Goal: Task Accomplishment & Management: Use online tool/utility

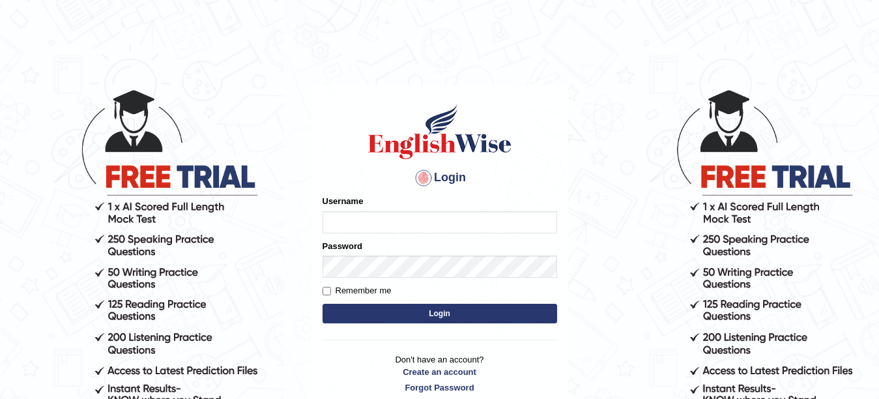
type input "Amitakumari"
click at [377, 320] on button "Login" at bounding box center [439, 314] width 235 height 20
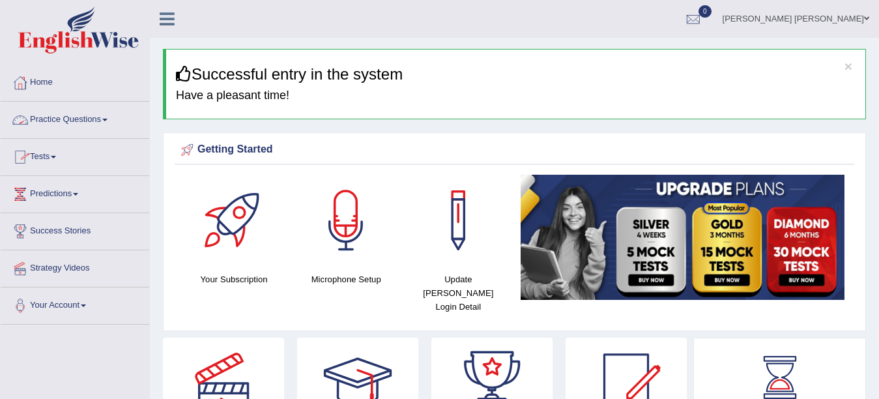
click at [66, 162] on link "Tests" at bounding box center [75, 155] width 149 height 33
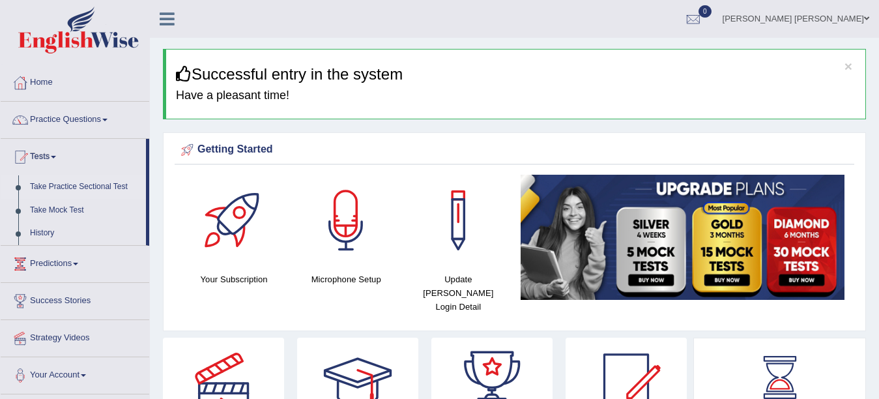
click at [64, 183] on link "Take Practice Sectional Test" at bounding box center [85, 186] width 122 height 23
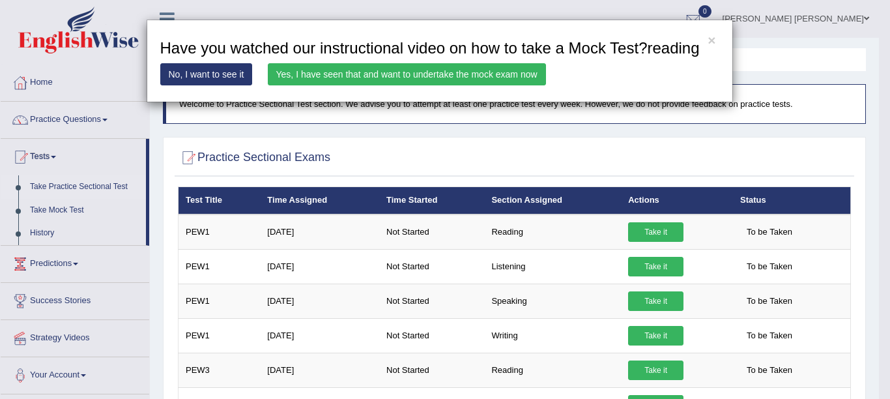
click at [476, 68] on link "Yes, I have seen that and want to undertake the mock exam now" at bounding box center [407, 74] width 278 height 22
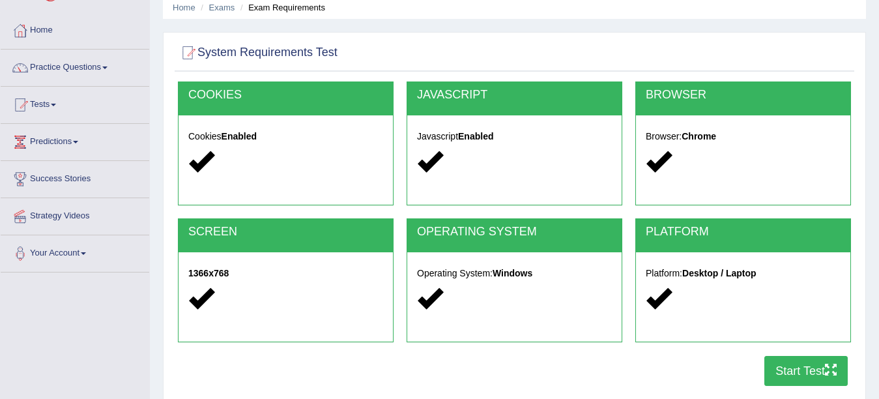
scroll to position [78, 0]
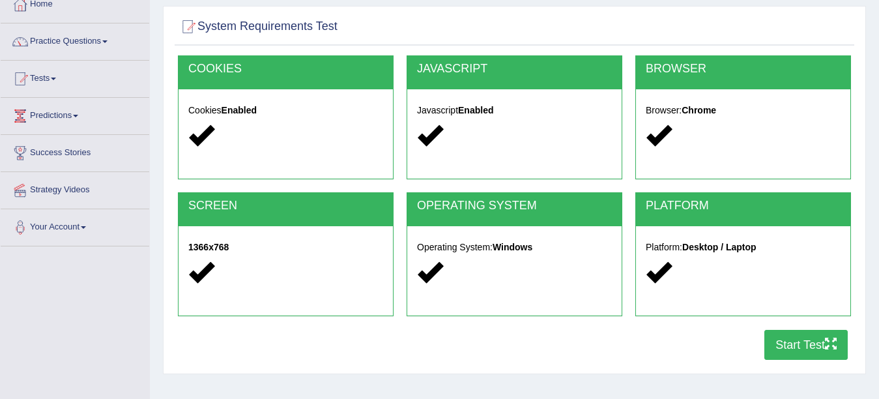
click at [788, 355] on button "Start Test" at bounding box center [805, 345] width 83 height 30
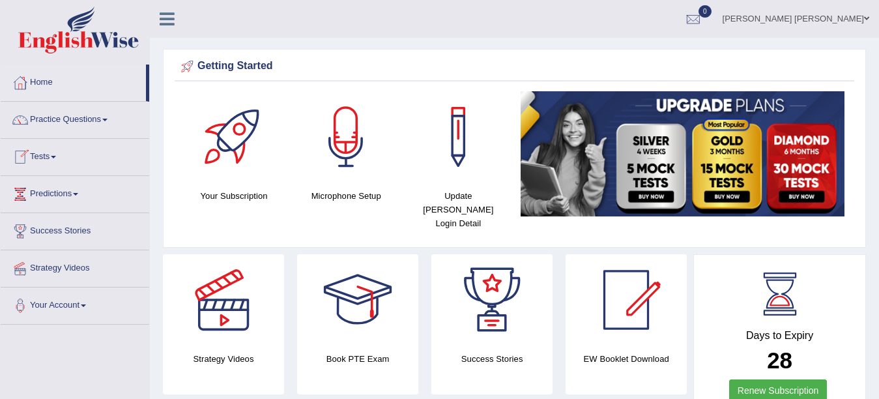
click at [33, 150] on link "Tests" at bounding box center [75, 155] width 149 height 33
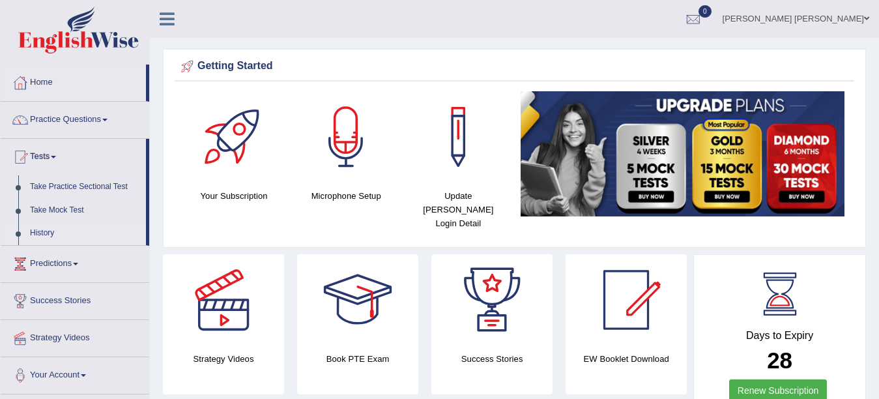
click at [41, 233] on link "History" at bounding box center [85, 232] width 122 height 23
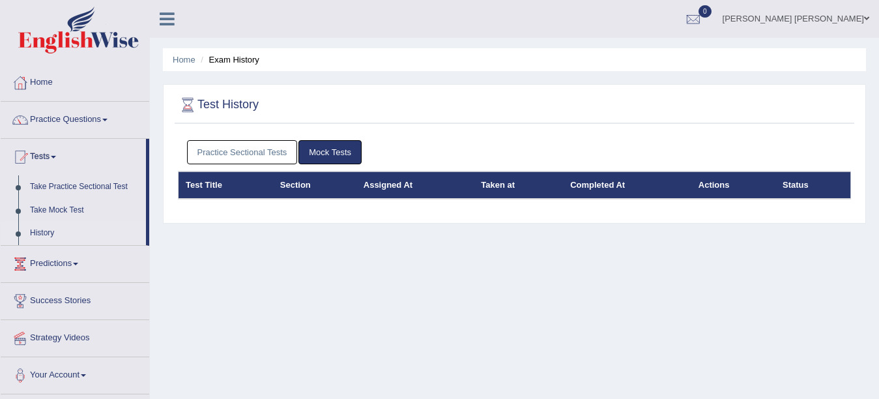
click at [319, 148] on link "Mock Tests" at bounding box center [329, 152] width 63 height 24
click at [266, 148] on link "Practice Sectional Tests" at bounding box center [242, 152] width 111 height 24
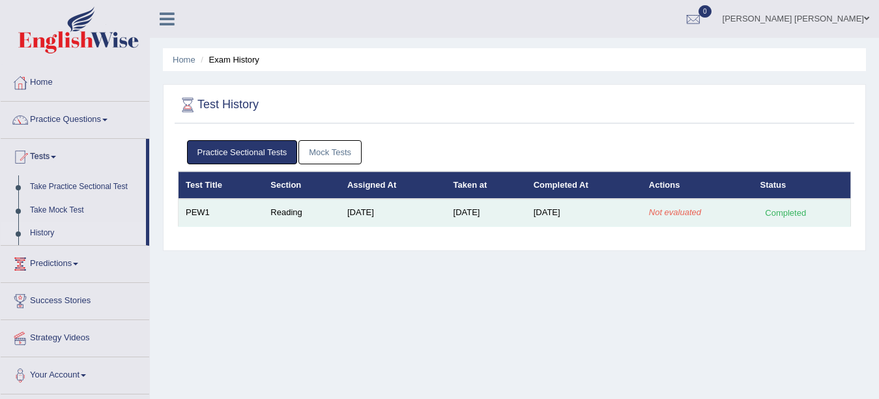
click at [670, 212] on em "Not evaluated" at bounding box center [675, 212] width 52 height 10
click at [791, 208] on div "Completed" at bounding box center [785, 213] width 51 height 14
click at [196, 212] on td "PEW1" at bounding box center [220, 212] width 85 height 27
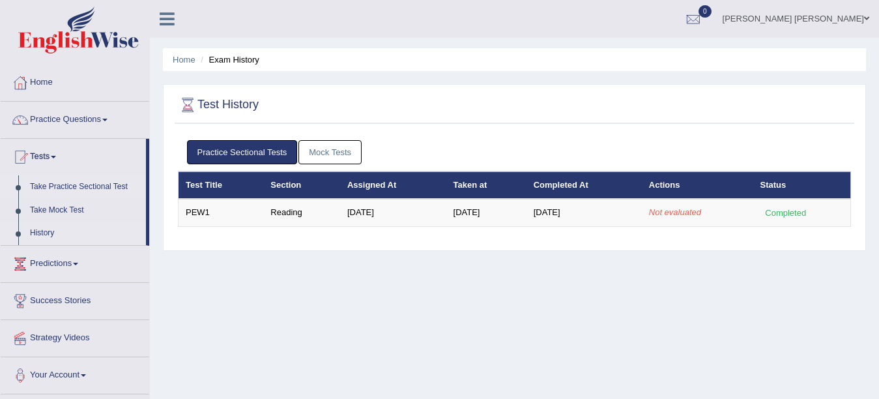
click at [70, 186] on link "Take Practice Sectional Test" at bounding box center [85, 186] width 122 height 23
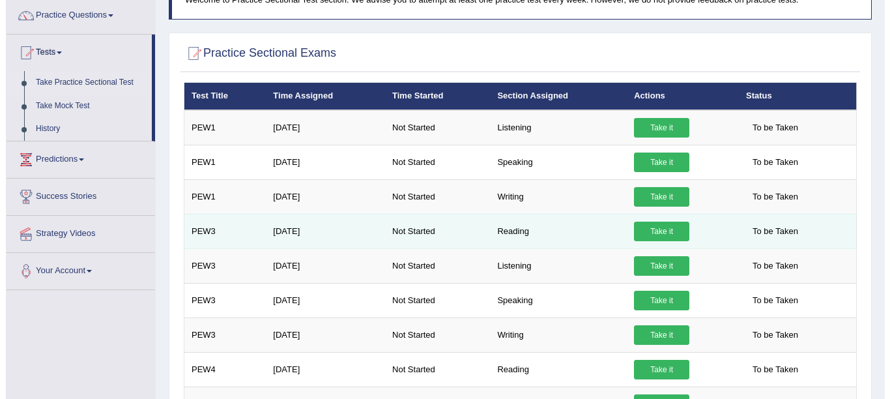
scroll to position [104, 0]
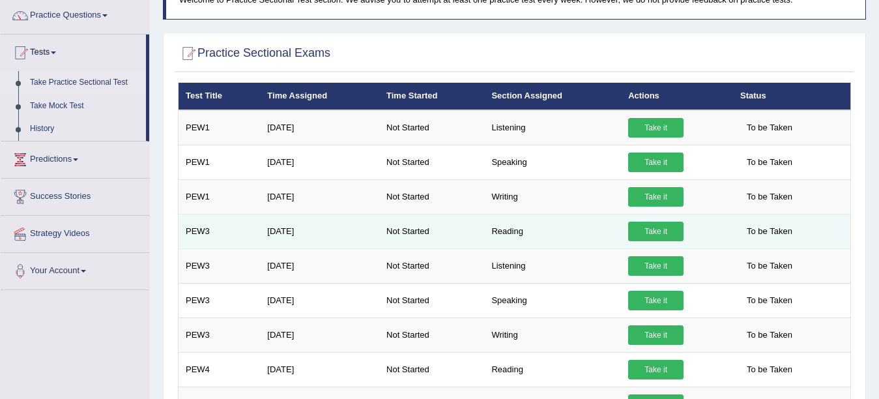
click at [660, 229] on link "Take it" at bounding box center [655, 231] width 55 height 20
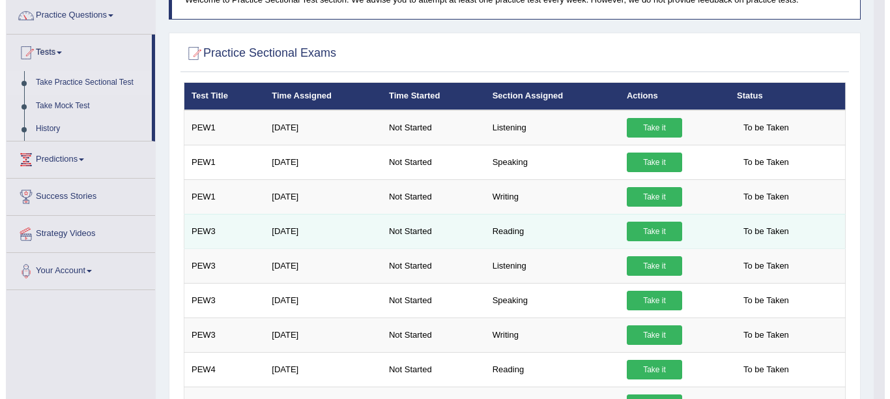
scroll to position [0, 0]
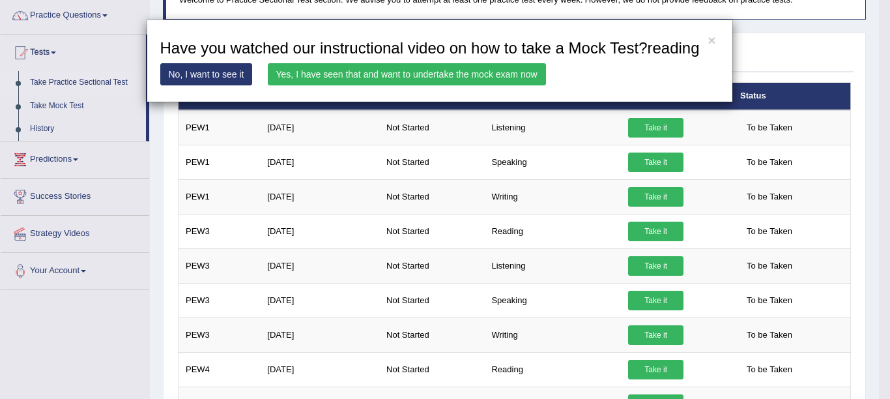
drag, startPoint x: 658, startPoint y: 233, endPoint x: 523, endPoint y: 72, distance: 209.4
click at [523, 72] on div "× Have you watched our instructional video on how to take a Mock Test?reading N…" at bounding box center [445, 199] width 890 height 399
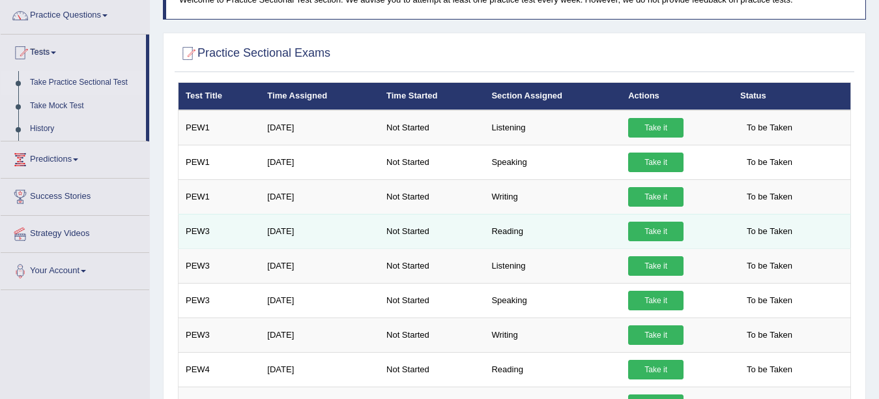
click at [653, 229] on link "Take it" at bounding box center [655, 231] width 55 height 20
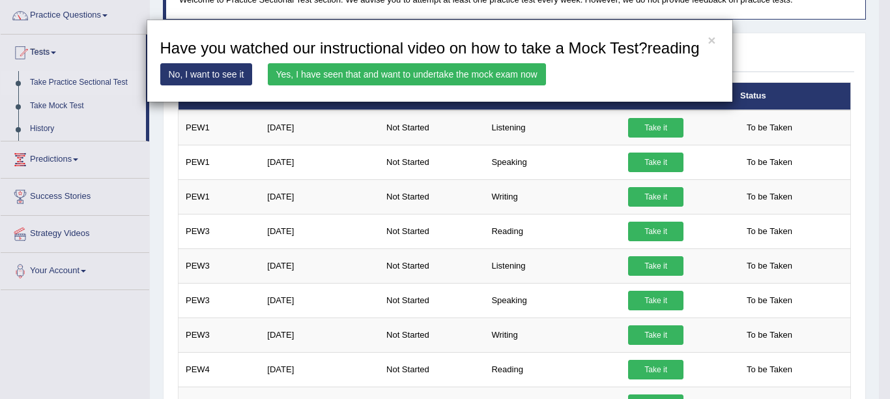
click at [503, 74] on link "Yes, I have seen that and want to undertake the mock exam now" at bounding box center [407, 74] width 278 height 22
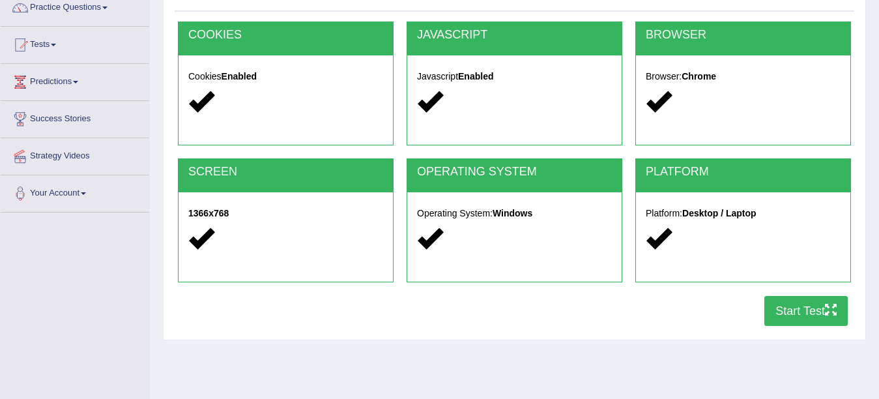
scroll to position [130, 0]
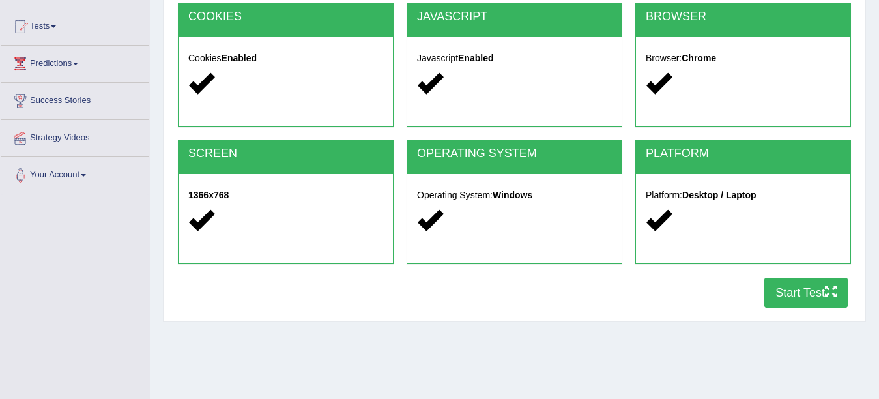
click at [797, 292] on button "Start Test" at bounding box center [805, 293] width 83 height 30
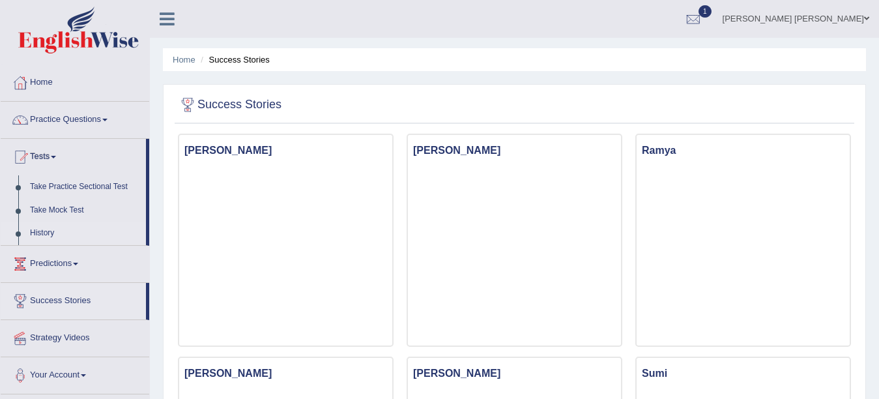
click at [52, 233] on link "History" at bounding box center [85, 232] width 122 height 23
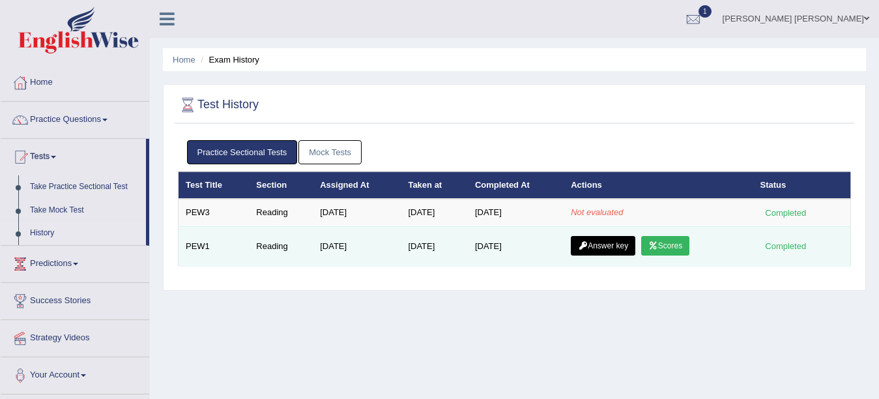
click at [677, 242] on link "Scores" at bounding box center [665, 246] width 48 height 20
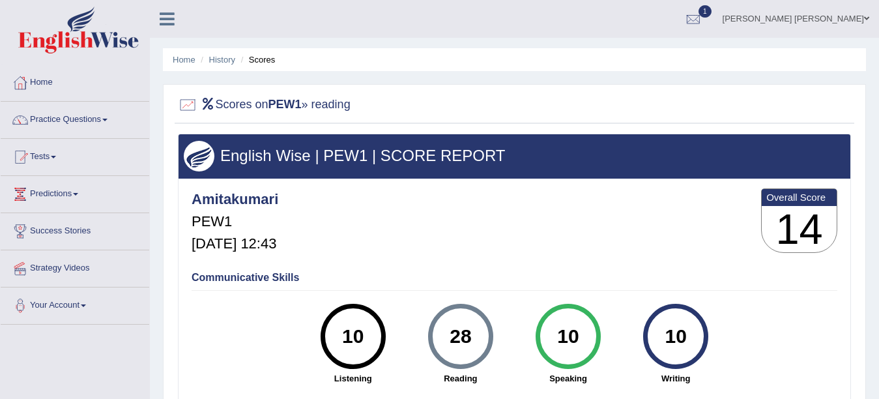
click at [48, 158] on link "Tests" at bounding box center [75, 155] width 149 height 33
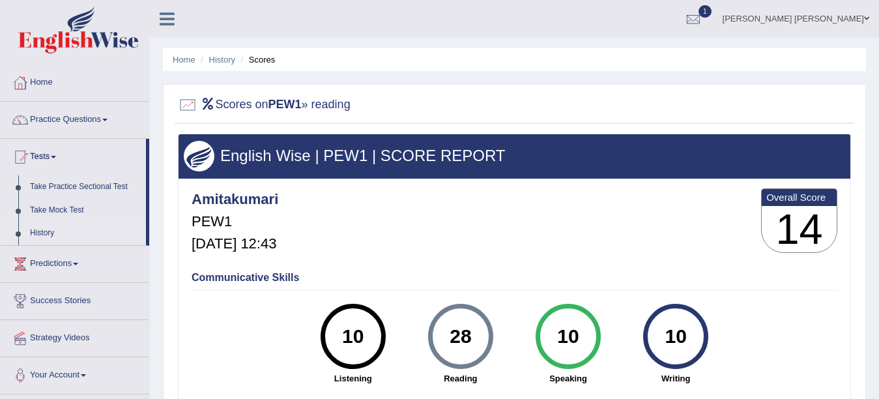
click at [51, 232] on link "History" at bounding box center [85, 232] width 122 height 23
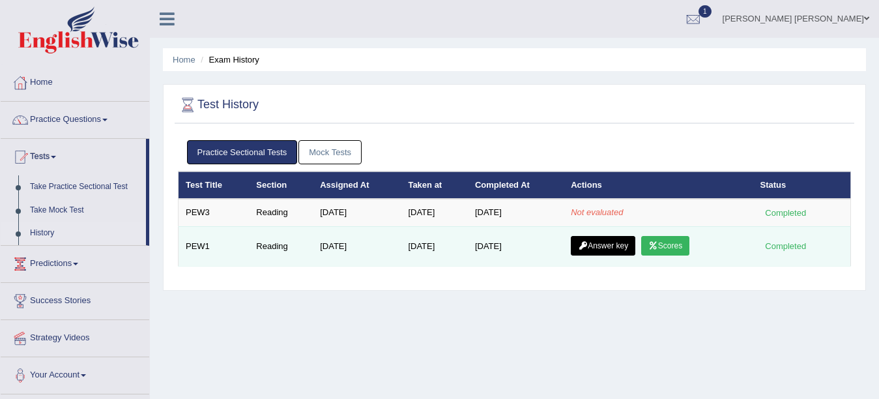
click at [617, 244] on link "Answer key" at bounding box center [603, 246] width 64 height 20
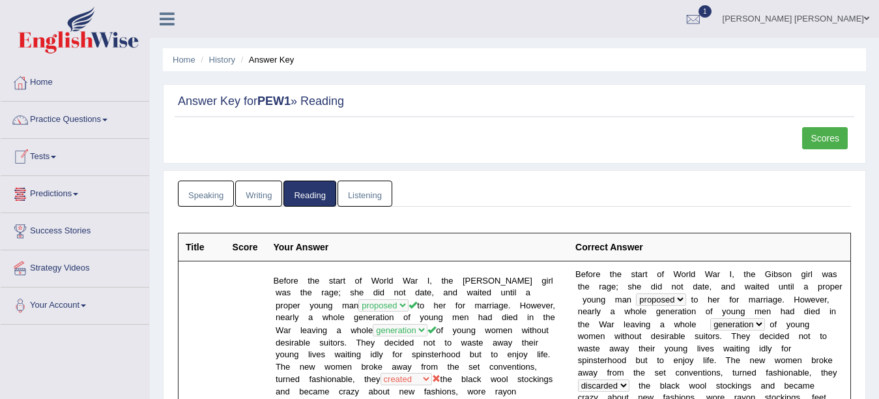
click at [42, 153] on link "Tests" at bounding box center [75, 155] width 149 height 33
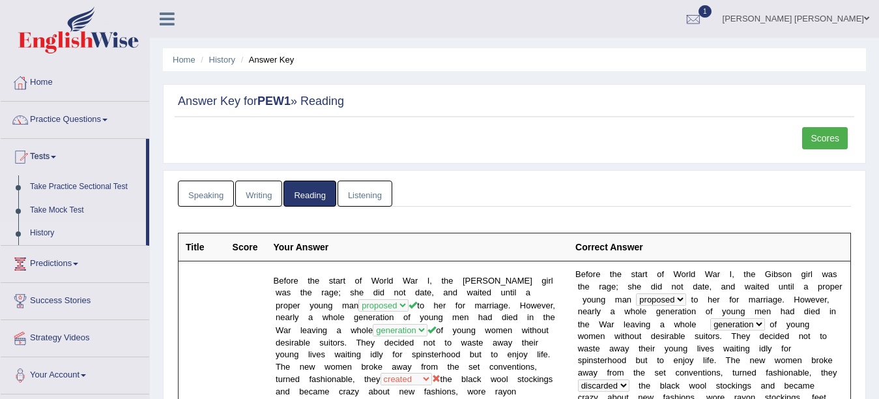
click at [50, 233] on link "History" at bounding box center [85, 232] width 122 height 23
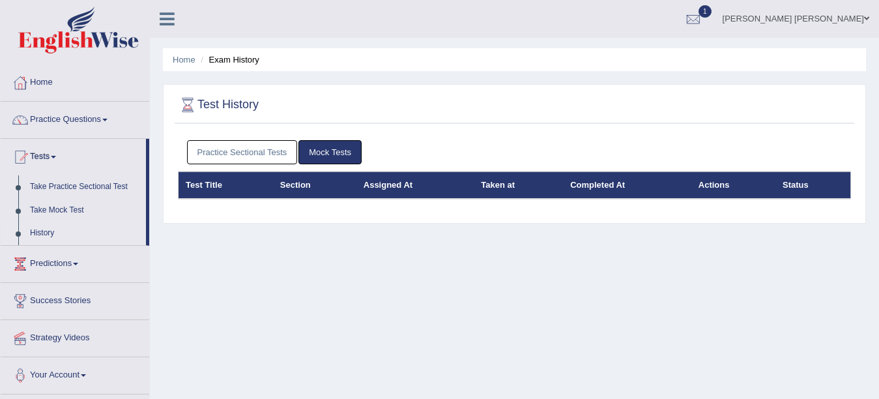
click at [263, 156] on link "Practice Sectional Tests" at bounding box center [242, 152] width 111 height 24
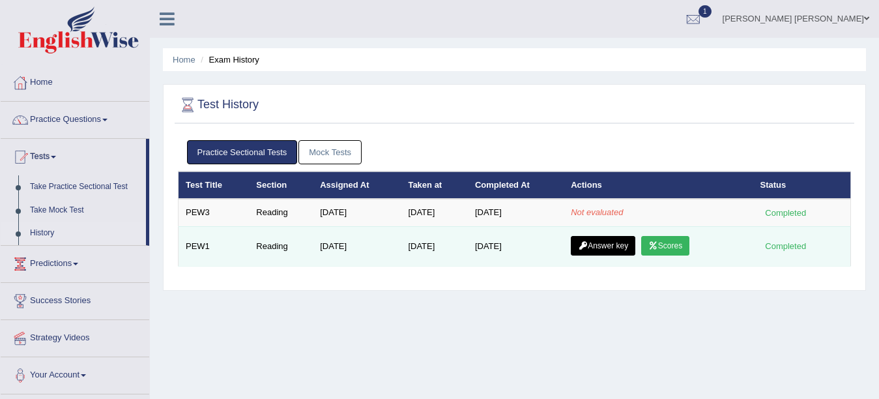
click at [666, 244] on link "Scores" at bounding box center [665, 246] width 48 height 20
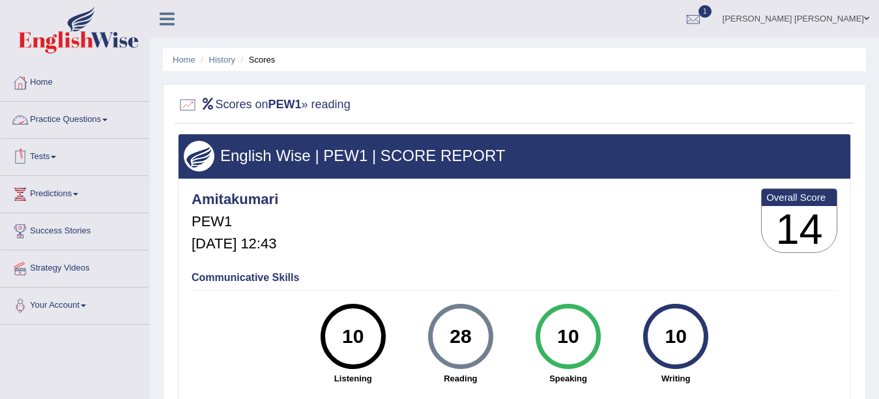
click at [65, 113] on link "Practice Questions" at bounding box center [75, 118] width 149 height 33
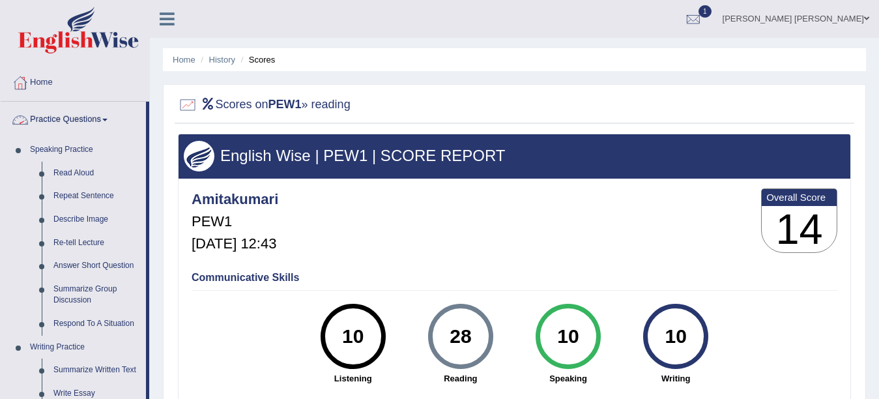
click at [96, 121] on link "Practice Questions" at bounding box center [73, 118] width 145 height 33
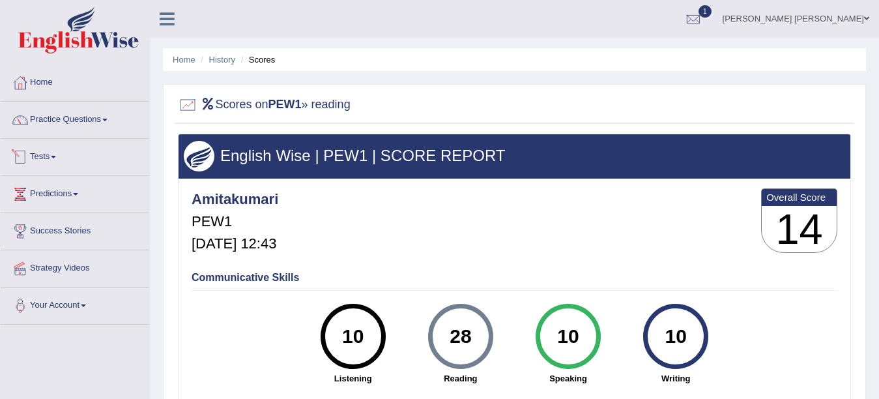
click at [56, 151] on link "Tests" at bounding box center [75, 155] width 149 height 33
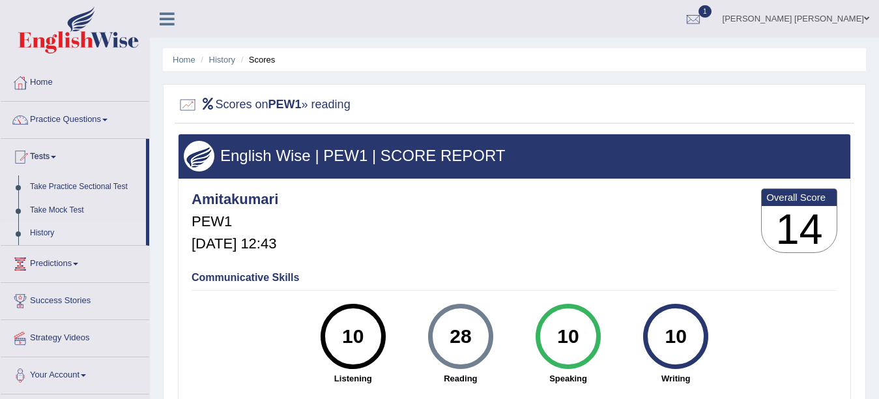
click at [51, 231] on link "History" at bounding box center [85, 232] width 122 height 23
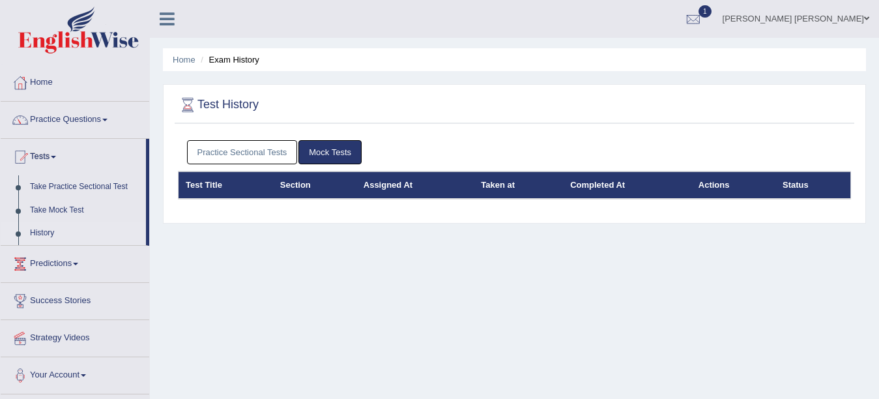
click at [259, 154] on link "Practice Sectional Tests" at bounding box center [242, 152] width 111 height 24
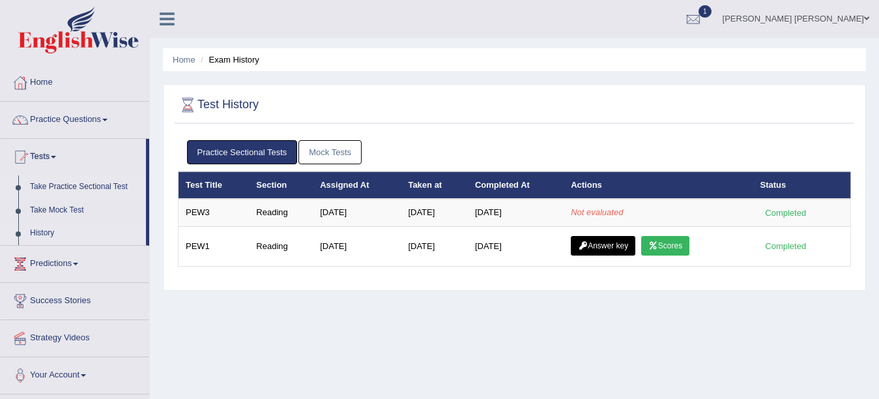
click at [78, 184] on link "Take Practice Sectional Test" at bounding box center [85, 186] width 122 height 23
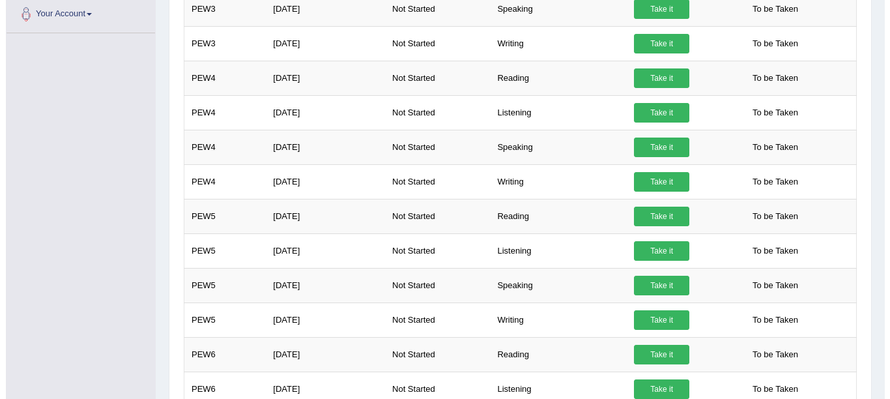
scroll to position [363, 0]
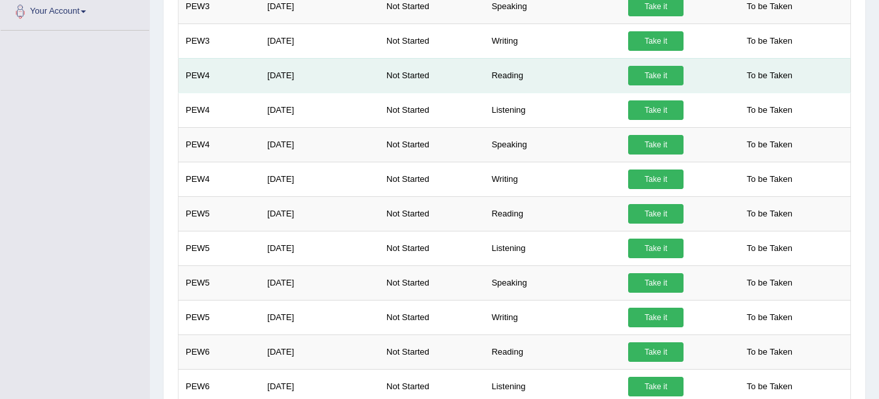
click at [655, 71] on link "Take it" at bounding box center [655, 76] width 55 height 20
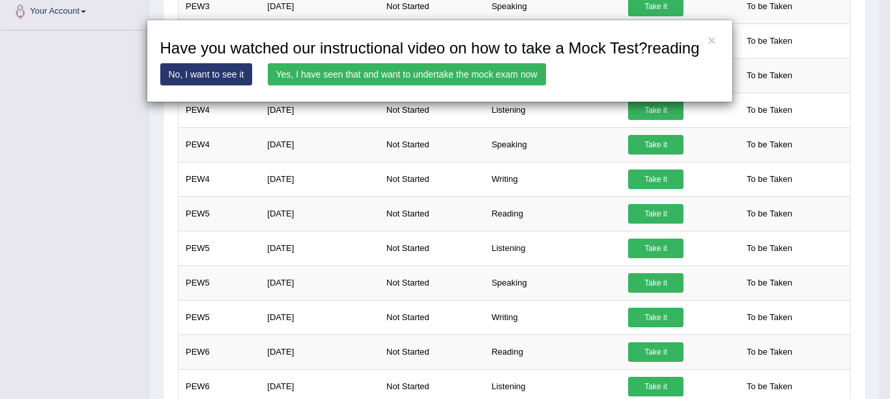
click at [410, 78] on link "Yes, I have seen that and want to undertake the mock exam now" at bounding box center [407, 74] width 278 height 22
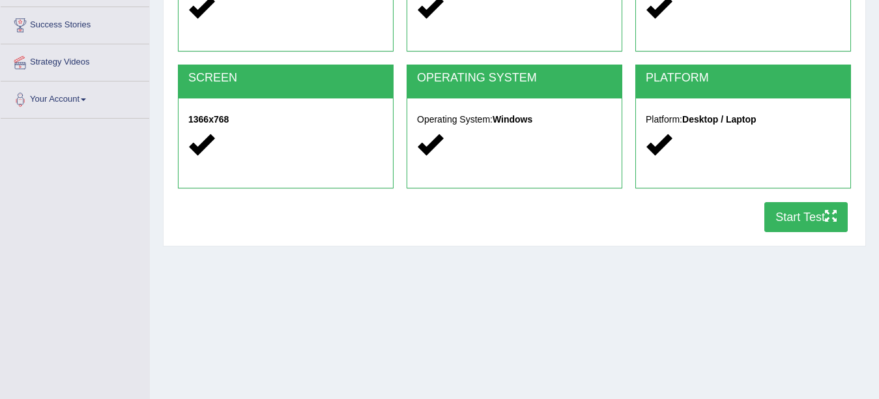
scroll to position [208, 0]
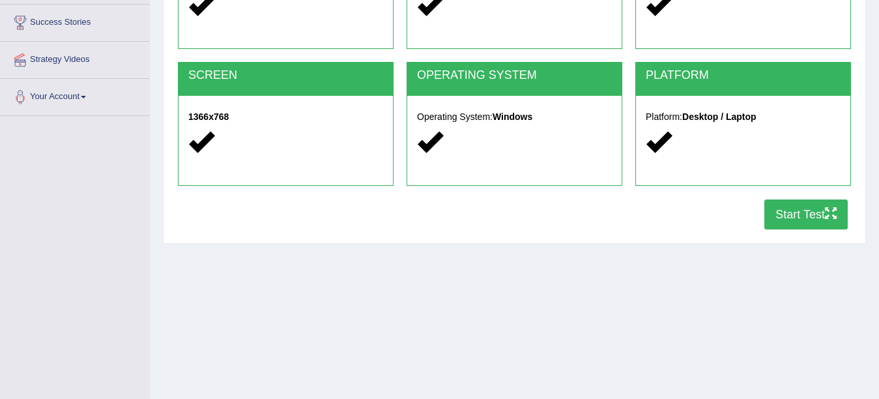
click at [777, 205] on button "Start Test" at bounding box center [805, 214] width 83 height 30
